Goal: Transaction & Acquisition: Book appointment/travel/reservation

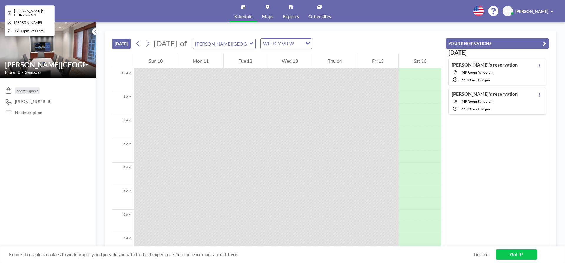
scroll to position [318, 0]
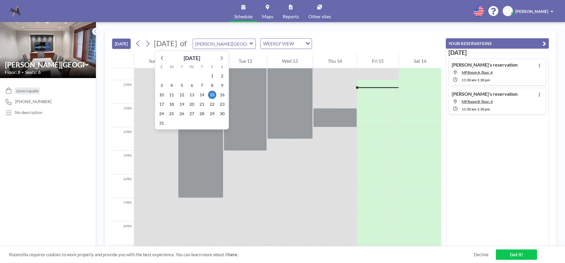
click at [169, 45] on span "[DATE]" at bounding box center [165, 43] width 23 height 9
click at [173, 104] on span "18" at bounding box center [171, 104] width 8 height 8
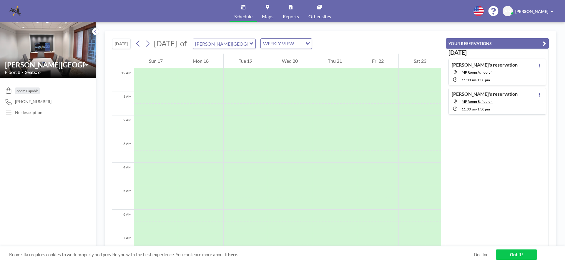
scroll to position [176, 0]
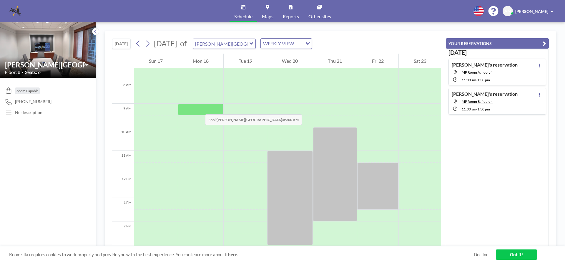
click at [199, 108] on div at bounding box center [201, 109] width 46 height 12
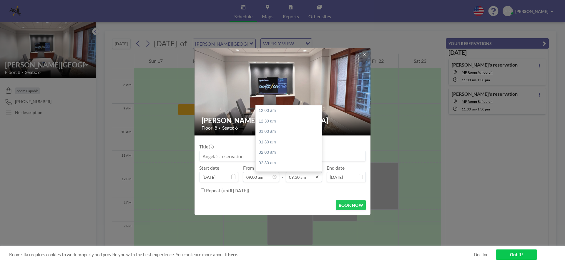
scroll to position [199, 0]
click at [317, 176] on icon at bounding box center [317, 176] width 5 height 5
click at [306, 158] on div "01:00 pm" at bounding box center [289, 154] width 69 height 11
type input "01:00 pm"
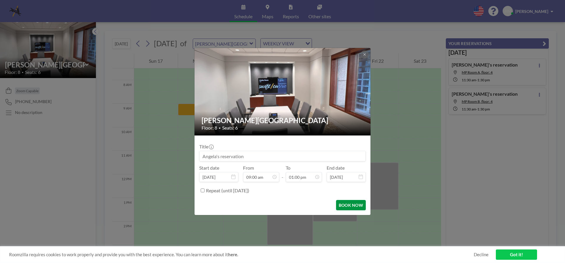
click at [352, 206] on button "BOOK NOW" at bounding box center [351, 205] width 30 height 10
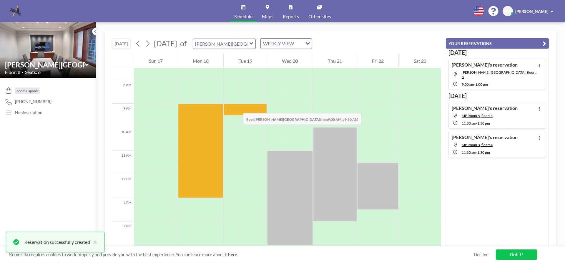
click at [237, 107] on div at bounding box center [244, 109] width 43 height 12
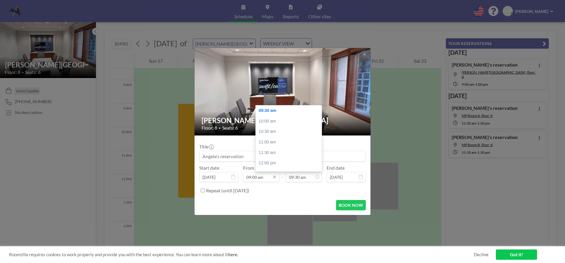
scroll to position [188, 0]
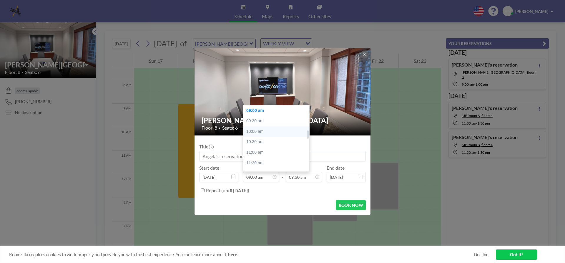
click at [265, 132] on div "10:00 am" at bounding box center [277, 131] width 69 height 11
type input "10:00 am"
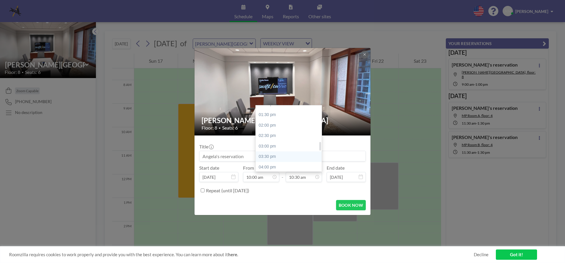
scroll to position [308, 0]
click at [293, 156] on div "05:00 pm" at bounding box center [289, 158] width 69 height 11
type input "05:00 pm"
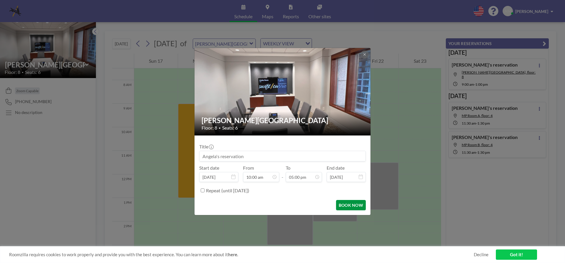
click at [346, 206] on button "BOOK NOW" at bounding box center [351, 205] width 30 height 10
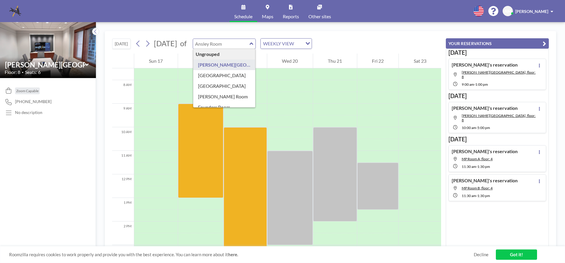
click at [249, 46] on input "text" at bounding box center [221, 44] width 56 height 10
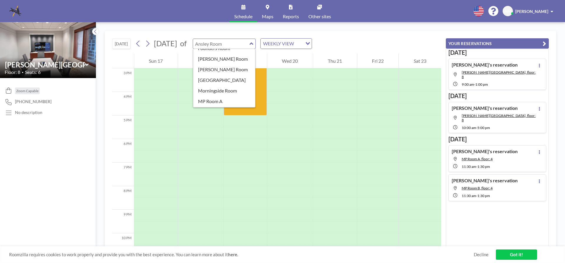
scroll to position [88, 0]
type input "[GEOGRAPHIC_DATA]"
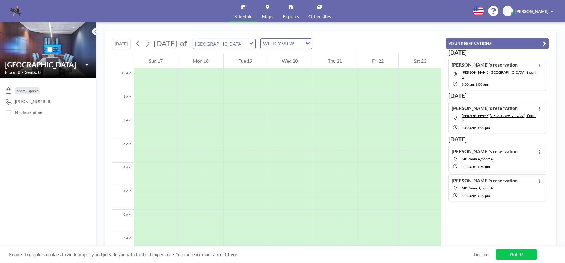
scroll to position [176, 0]
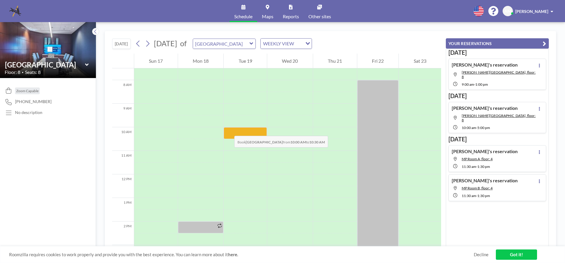
click at [228, 130] on div at bounding box center [244, 133] width 43 height 12
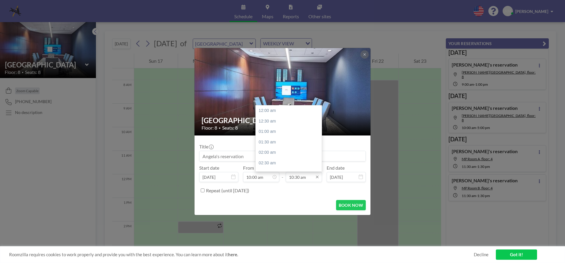
scroll to position [220, 0]
click at [317, 178] on icon at bounding box center [317, 176] width 5 height 5
click at [291, 139] on div "12:00 pm" at bounding box center [289, 142] width 69 height 11
type input "12:00 pm"
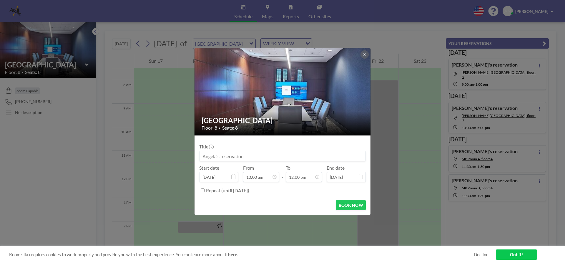
scroll to position [251, 0]
click at [346, 205] on button "BOOK NOW" at bounding box center [351, 205] width 30 height 10
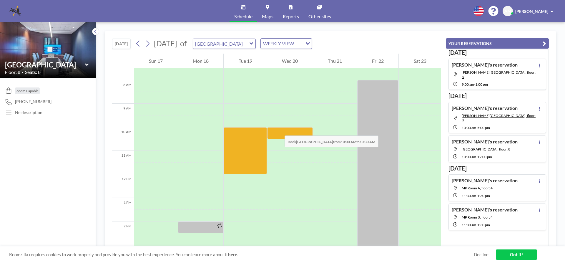
click at [278, 129] on div at bounding box center [290, 133] width 46 height 12
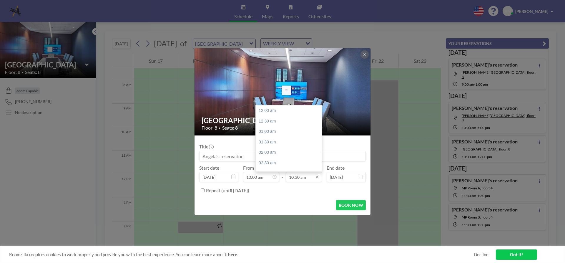
scroll to position [220, 0]
click at [284, 143] on div "12:00 pm" at bounding box center [289, 142] width 69 height 11
type input "12:00 pm"
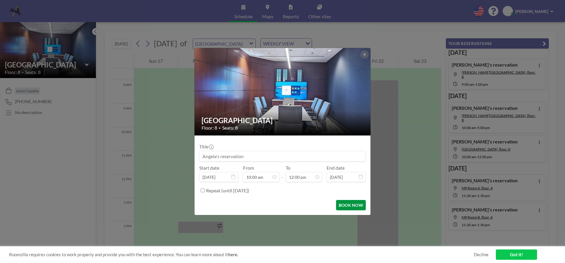
scroll to position [0, 0]
click at [343, 204] on button "BOOK NOW" at bounding box center [351, 205] width 30 height 10
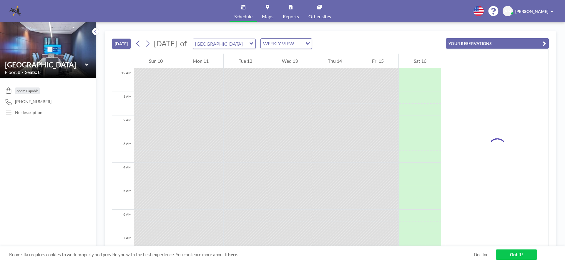
scroll to position [318, 0]
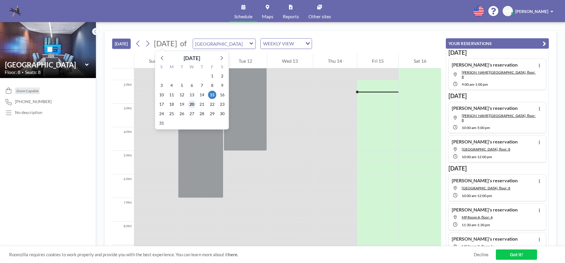
click at [192, 104] on span "20" at bounding box center [192, 104] width 8 height 8
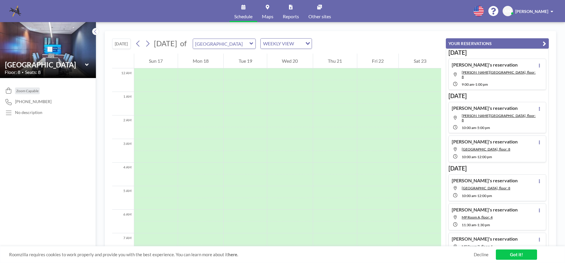
scroll to position [176, 0]
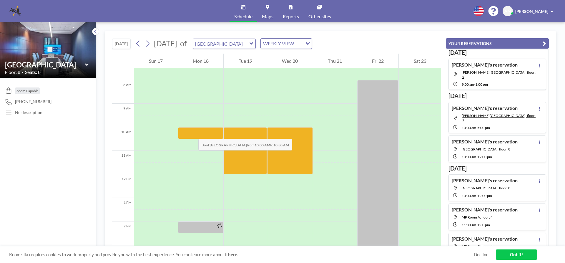
click at [192, 133] on div at bounding box center [201, 133] width 46 height 12
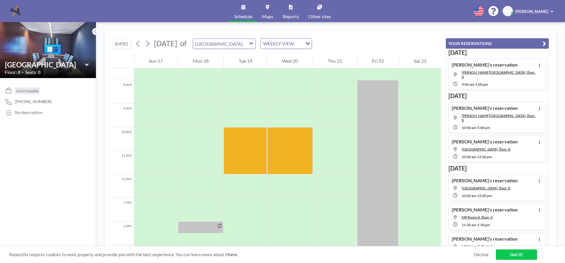
click at [192, 133] on div at bounding box center [201, 133] width 46 height 12
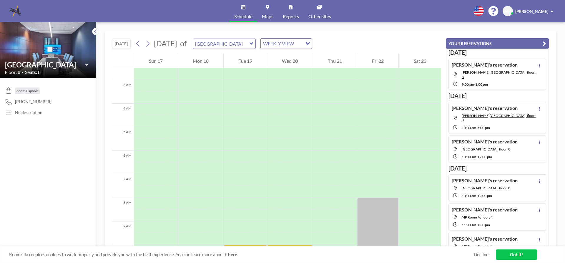
scroll to position [0, 0]
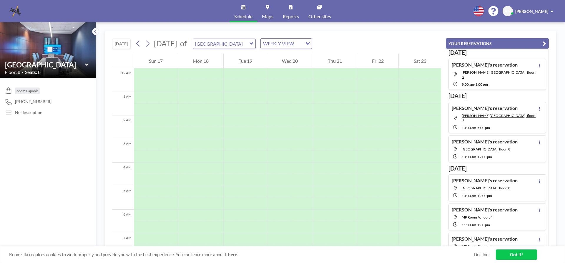
click at [253, 44] on icon at bounding box center [251, 43] width 4 height 2
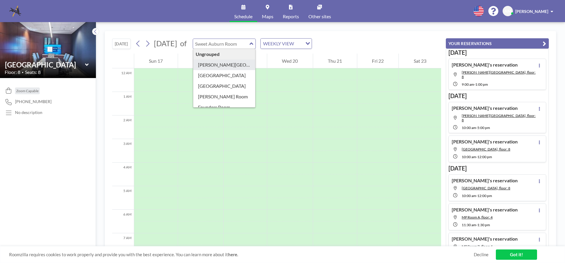
type input "[PERSON_NAME][GEOGRAPHIC_DATA]"
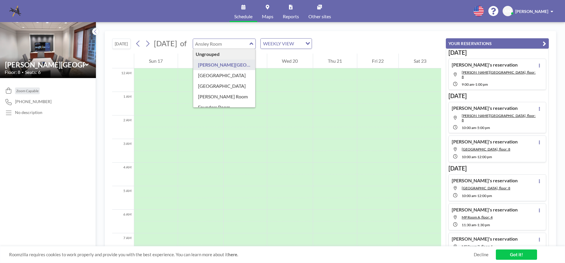
click at [249, 42] on input "text" at bounding box center [221, 44] width 56 height 10
type input "[GEOGRAPHIC_DATA]"
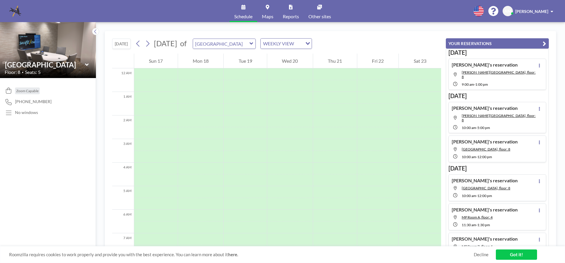
scroll to position [176, 0]
click at [253, 46] on icon at bounding box center [251, 44] width 4 height 6
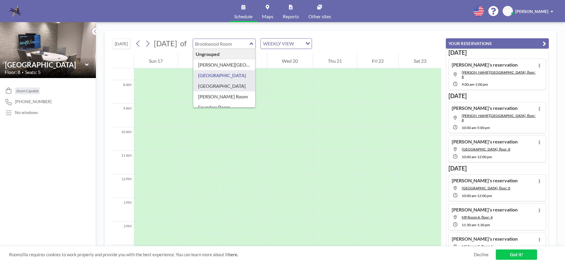
type input "[GEOGRAPHIC_DATA]"
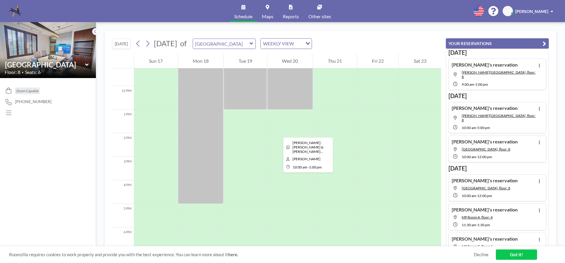
scroll to position [294, 0]
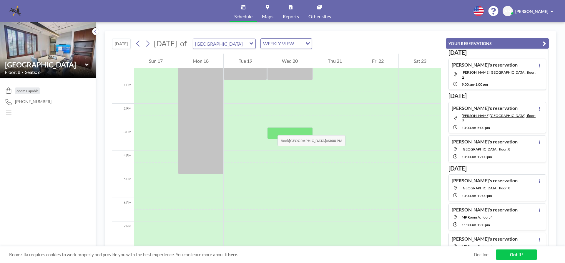
click at [271, 129] on div at bounding box center [290, 133] width 46 height 12
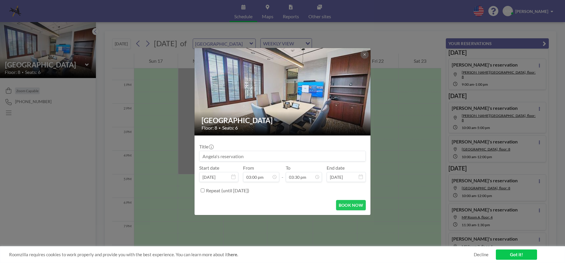
click at [271, 129] on div "Floor: 8 • Seats: 6" at bounding box center [282, 128] width 162 height 6
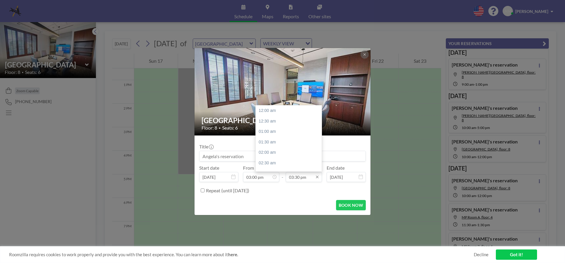
scroll to position [324, 0]
click at [288, 124] on div "04:00 pm" at bounding box center [289, 121] width 69 height 11
type input "04:00 pm"
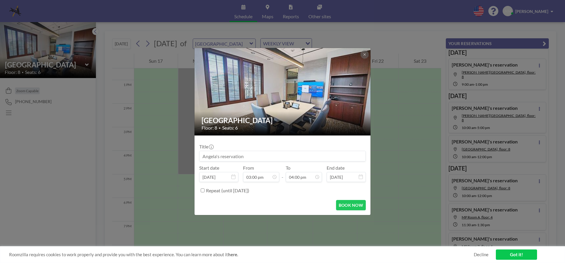
scroll to position [335, 0]
click at [345, 202] on button "BOOK NOW" at bounding box center [351, 205] width 30 height 10
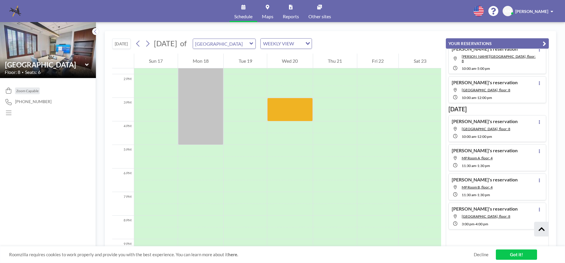
scroll to position [59, 0]
